Goal: Find specific page/section: Find specific page/section

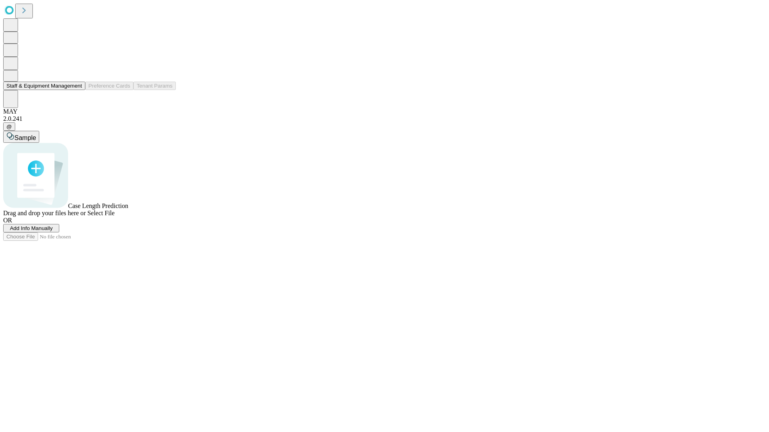
click at [76, 90] on button "Staff & Equipment Management" at bounding box center [44, 86] width 82 height 8
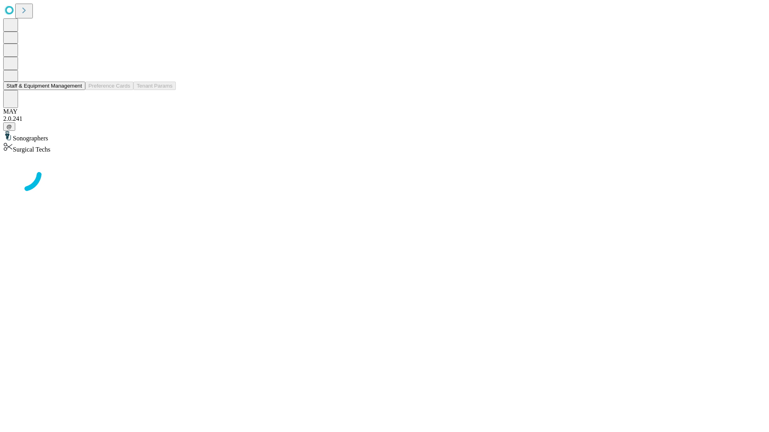
click at [76, 90] on button "Staff & Equipment Management" at bounding box center [44, 86] width 82 height 8
